Goal: Information Seeking & Learning: Learn about a topic

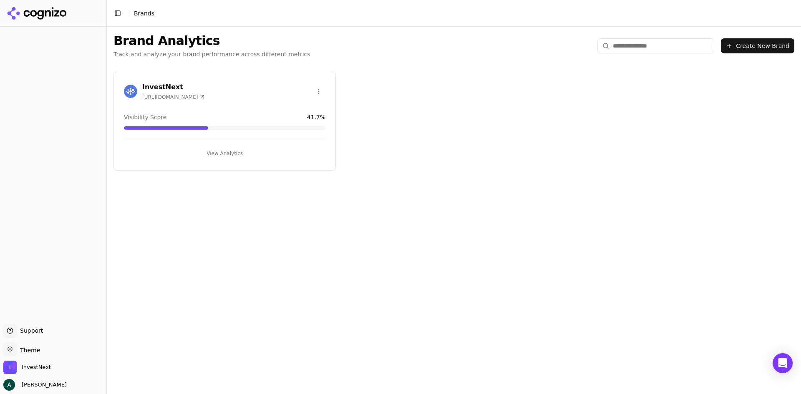
click at [238, 99] on div "InvestNext [URL][DOMAIN_NAME]" at bounding box center [225, 91] width 202 height 18
click at [224, 150] on button "View Analytics" at bounding box center [225, 153] width 202 height 13
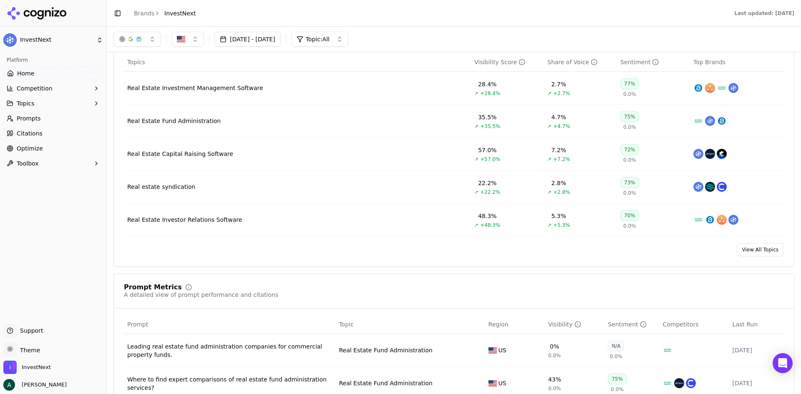
scroll to position [292, 0]
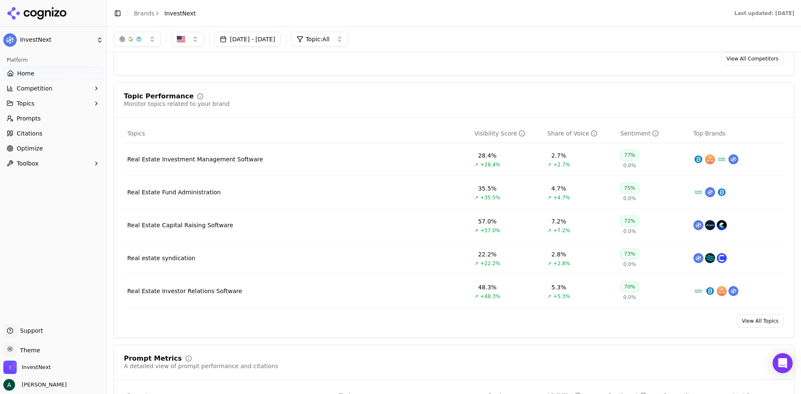
drag, startPoint x: 192, startPoint y: 226, endPoint x: 302, endPoint y: 191, distance: 115.6
click at [192, 226] on div "Real Estate Capital Raising Software" at bounding box center [180, 225] width 106 height 8
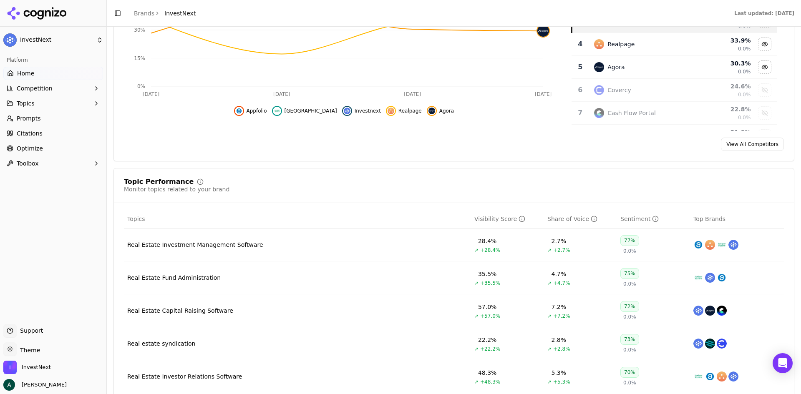
scroll to position [250, 0]
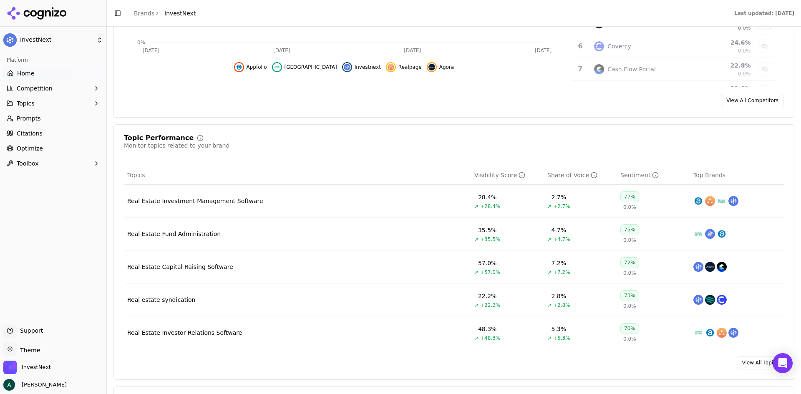
click at [211, 202] on div "Real Estate Investment Management Software" at bounding box center [195, 201] width 136 height 8
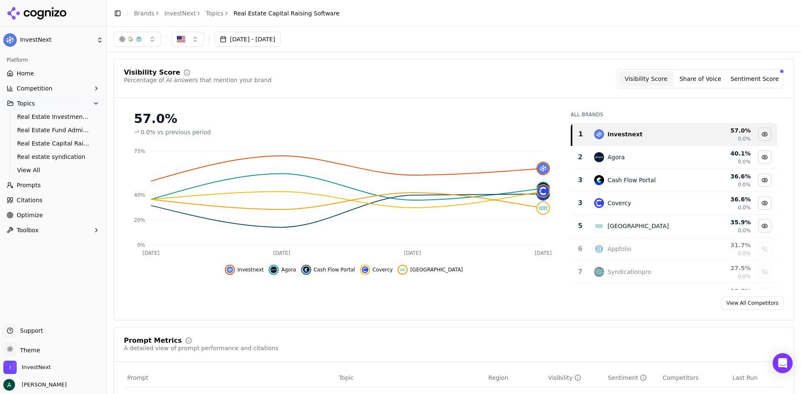
click at [759, 78] on button "Sentiment Score" at bounding box center [755, 78] width 54 height 15
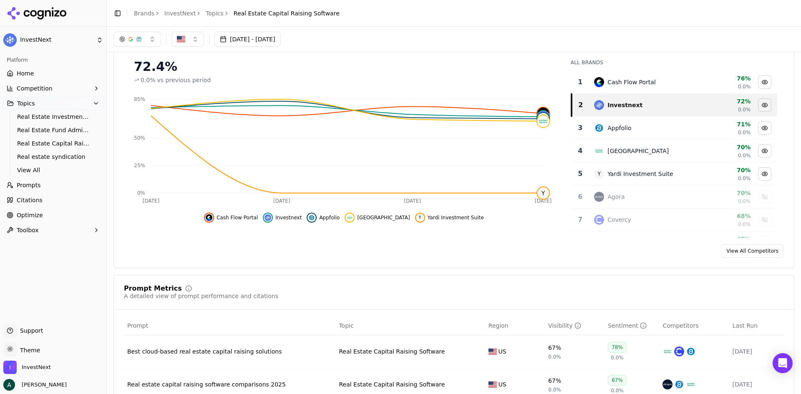
scroll to position [209, 0]
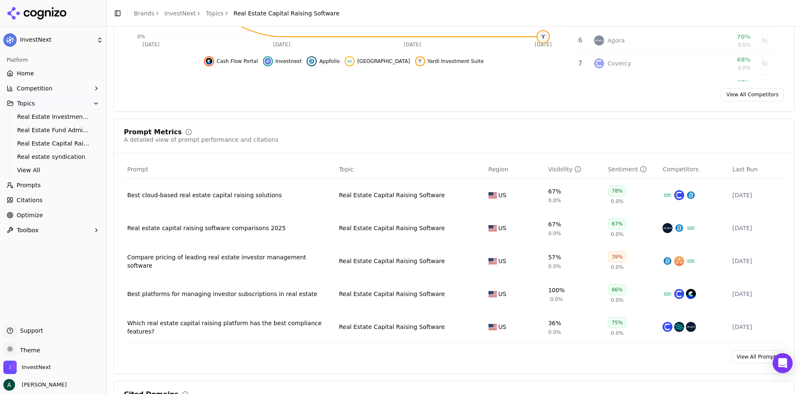
click at [249, 261] on div "Compare pricing of leading real estate investor management software" at bounding box center [229, 261] width 205 height 17
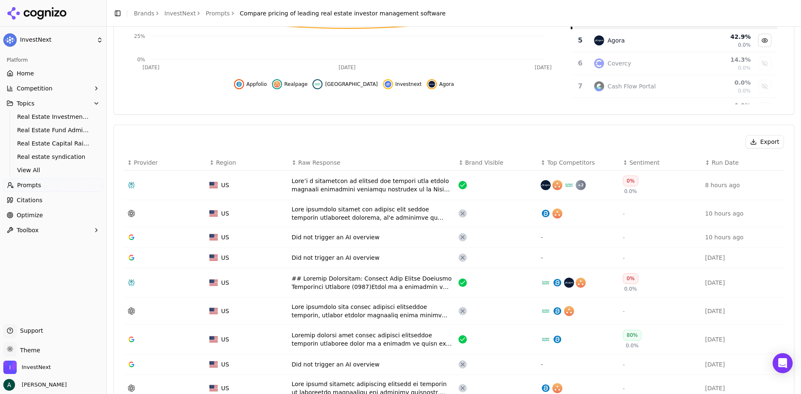
scroll to position [303, 0]
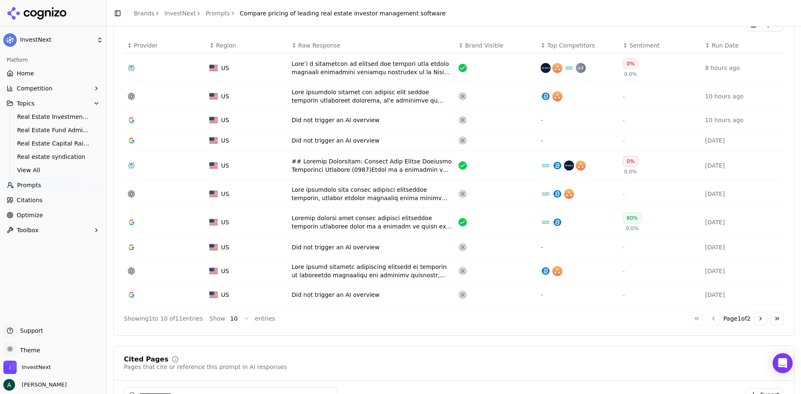
click at [384, 161] on div "Data table" at bounding box center [372, 165] width 160 height 17
